Goal: Navigation & Orientation: Find specific page/section

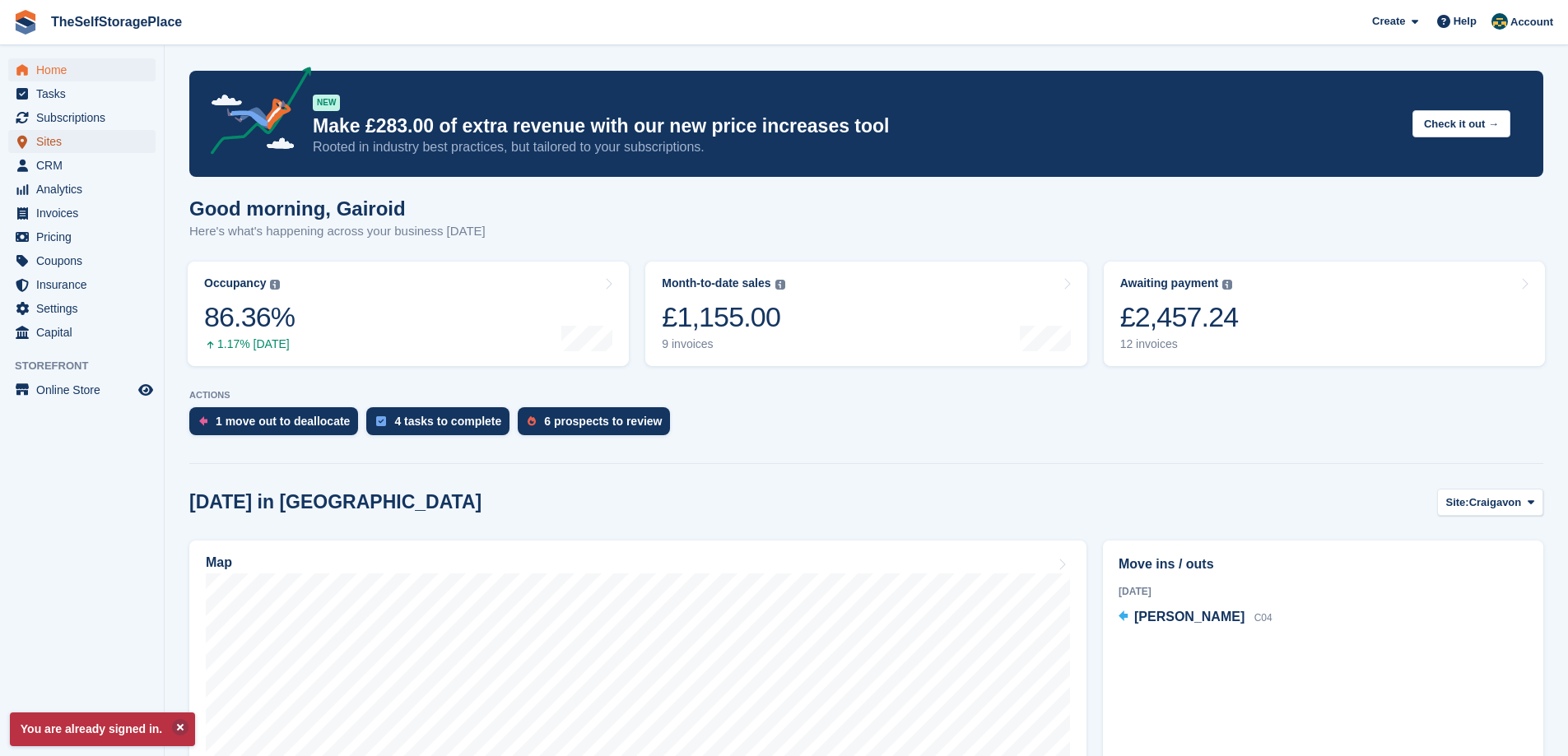
click at [67, 139] on span "Sites" at bounding box center [85, 142] width 99 height 23
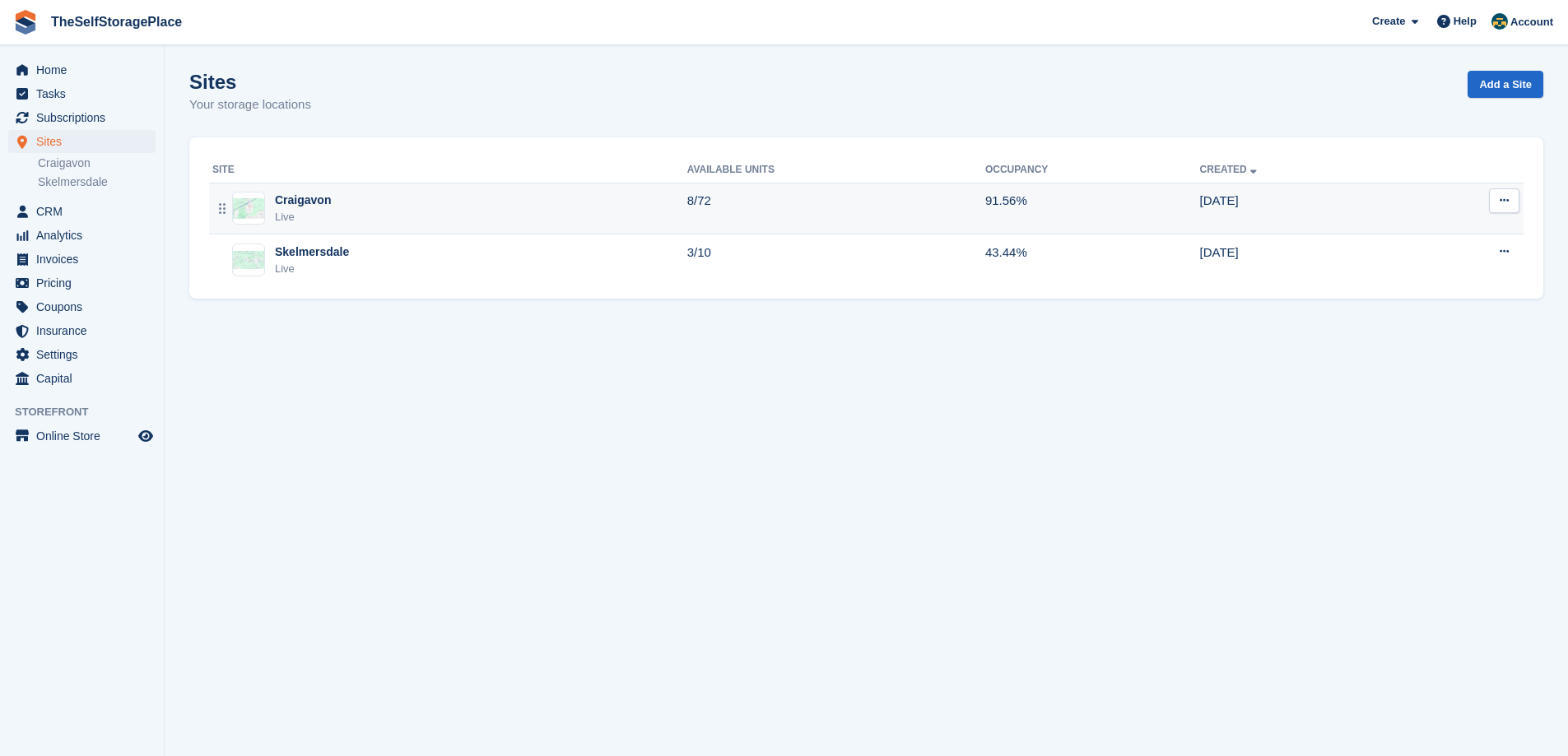
click at [447, 208] on div "Craigavon Live" at bounding box center [450, 209] width 475 height 34
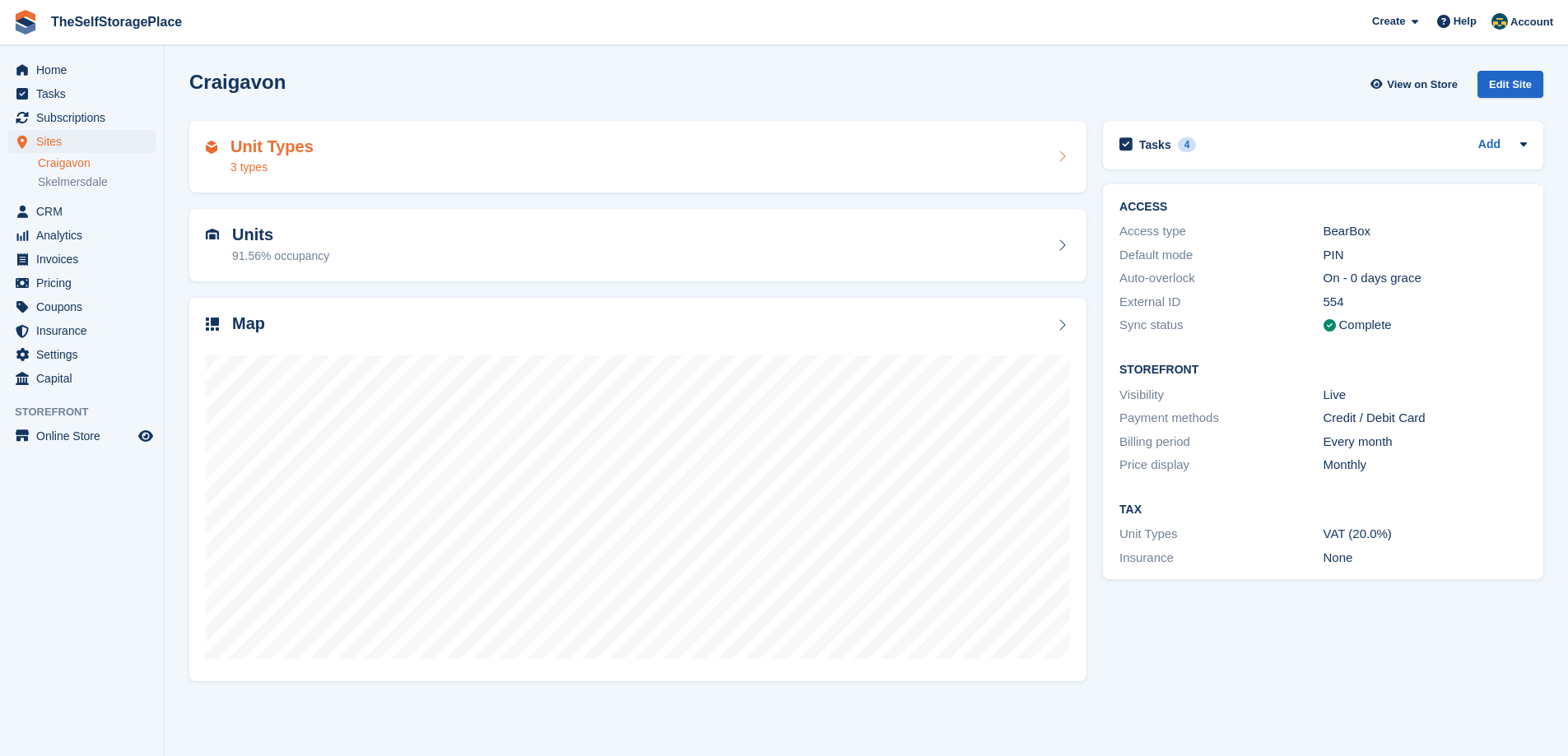
click at [329, 169] on div "Unit Types 3 types" at bounding box center [637, 157] width 864 height 40
